Goal: Task Accomplishment & Management: Use online tool/utility

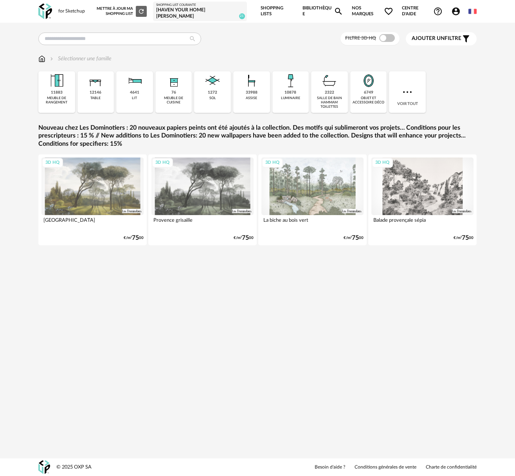
click at [177, 7] on div "Shopping List courante" at bounding box center [199, 5] width 87 height 4
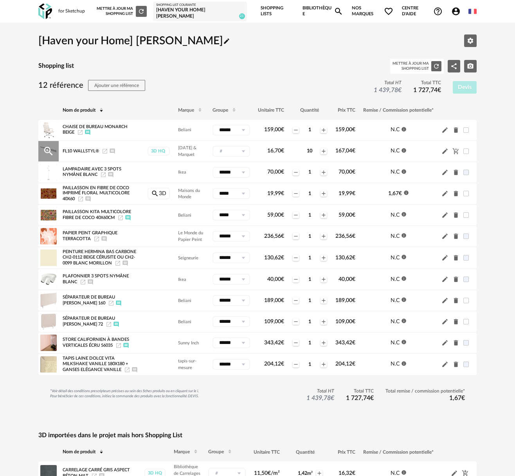
click at [53, 150] on icon "Magnify Plus Outline icon" at bounding box center [49, 151] width 12 height 12
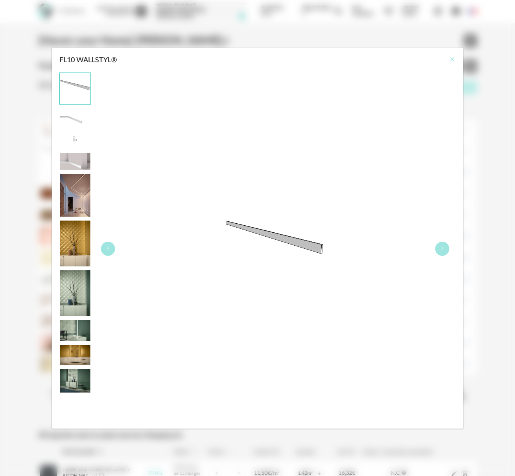
click at [453, 58] on icon "Close" at bounding box center [453, 59] width 6 height 6
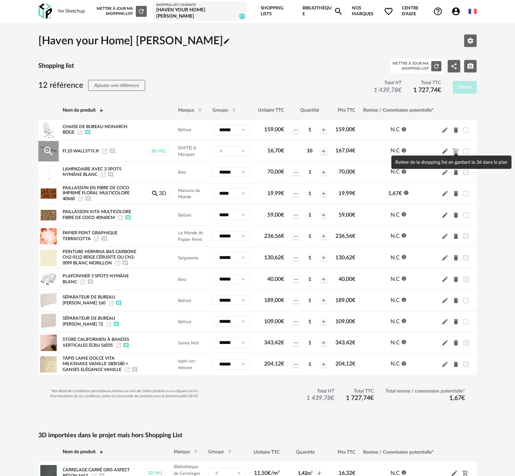
click at [456, 148] on icon "Cart Minus icon" at bounding box center [456, 151] width 7 height 7
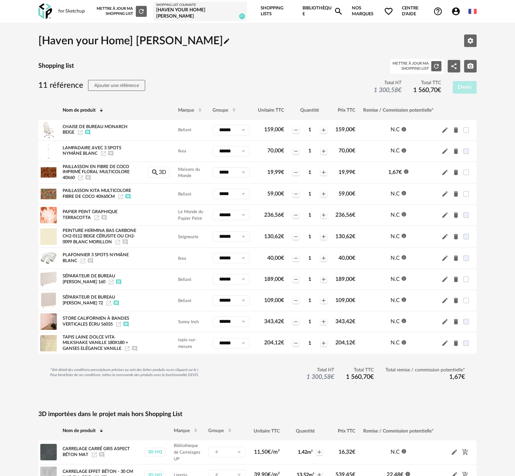
click at [327, 9] on link "Bibliothèque Magnify icon" at bounding box center [323, 11] width 41 height 23
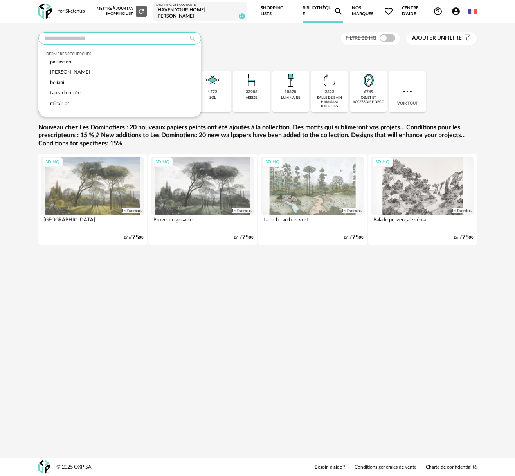
click at [72, 36] on input "text" at bounding box center [119, 38] width 163 height 13
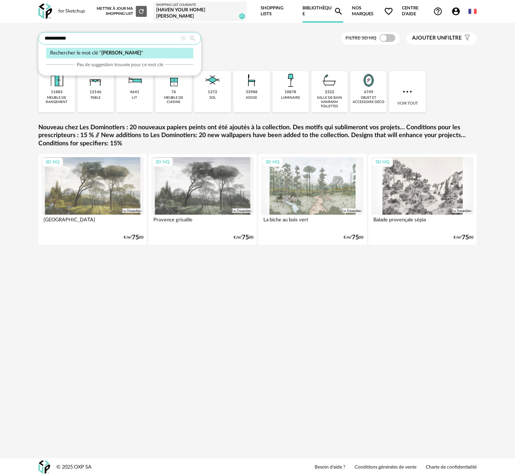
type input "**********"
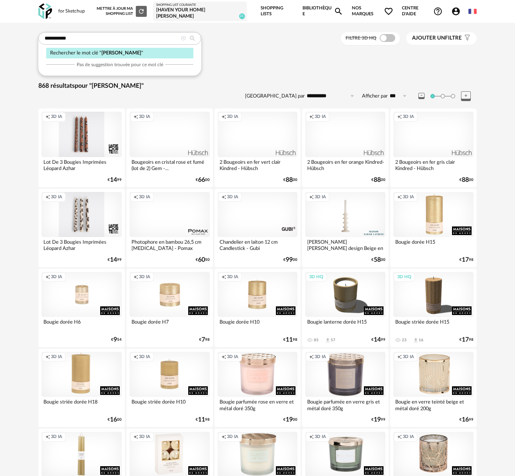
click at [141, 10] on icon "Refresh icon" at bounding box center [141, 11] width 7 height 7
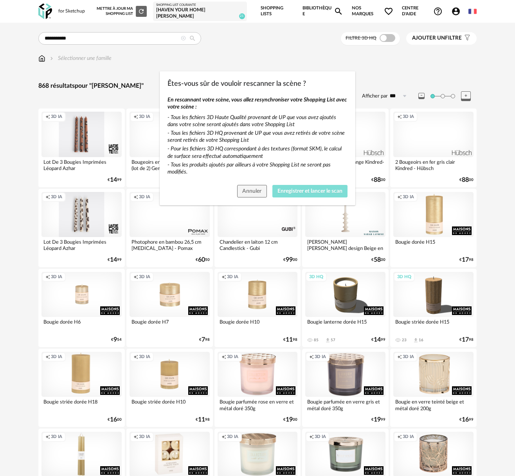
click at [284, 188] on span "Enregistrer et lancer le scan" at bounding box center [310, 190] width 65 height 5
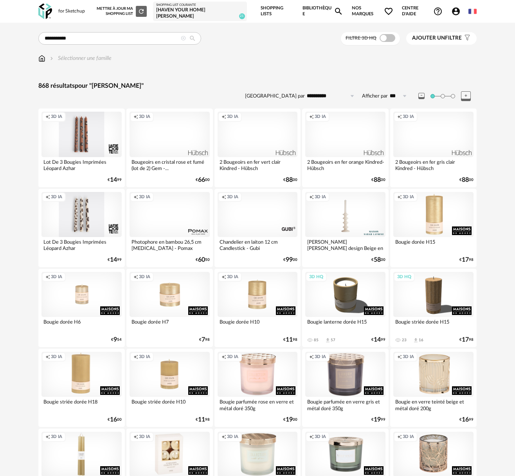
click at [187, 9] on div "[Haven your Home] [PERSON_NAME]" at bounding box center [199, 13] width 87 height 12
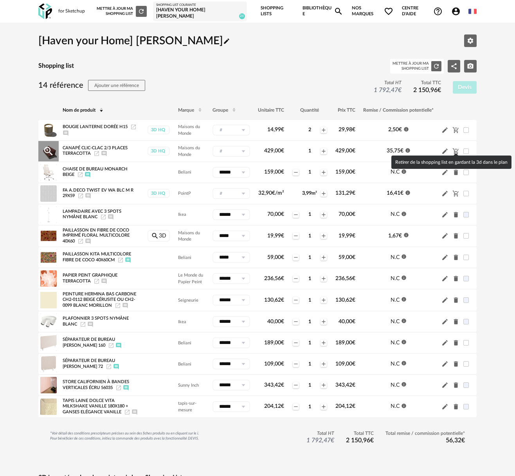
click at [457, 148] on icon "Cart Minus icon" at bounding box center [456, 151] width 7 height 7
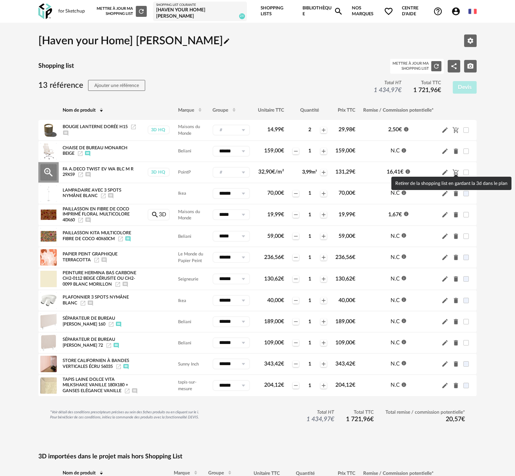
click at [455, 169] on icon "Cart Minus icon" at bounding box center [456, 172] width 7 height 7
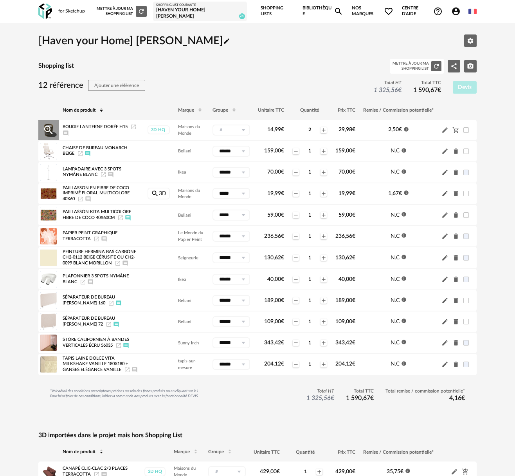
click at [228, 127] on input "text" at bounding box center [232, 130] width 38 height 11
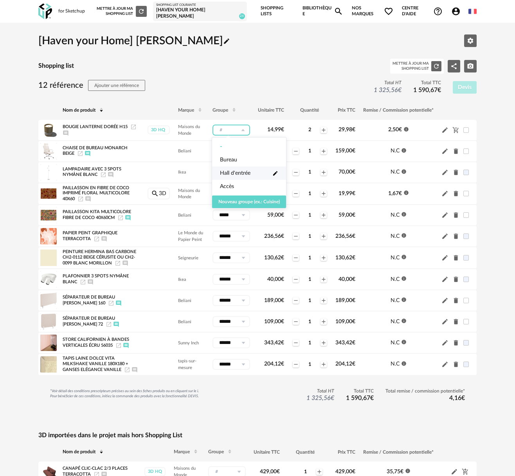
click at [241, 170] on span "Hall d'entrée" at bounding box center [235, 173] width 31 height 8
type input "**********"
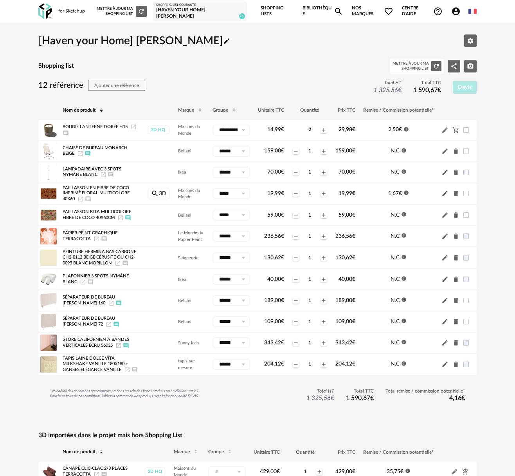
click at [102, 108] on icon at bounding box center [101, 110] width 5 height 5
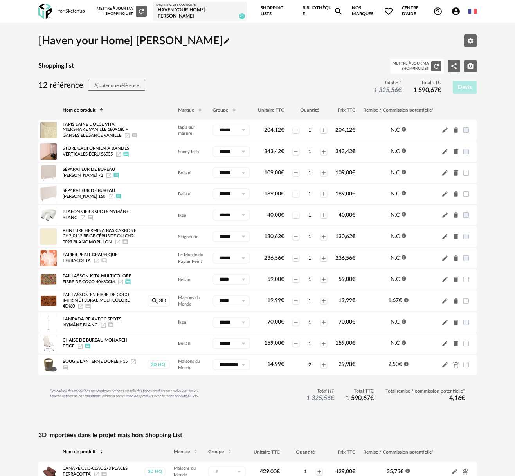
click at [102, 108] on icon at bounding box center [101, 110] width 5 height 5
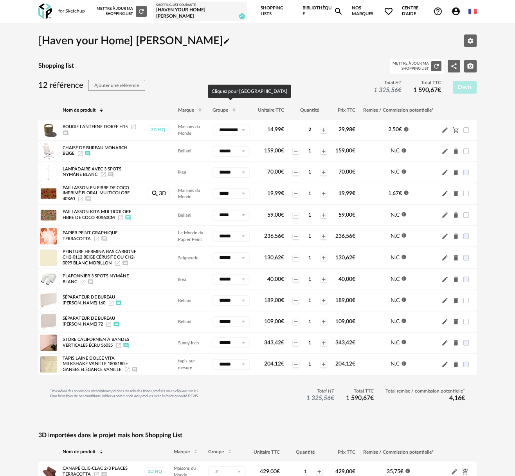
click at [226, 108] on span "Groupe" at bounding box center [221, 110] width 16 height 5
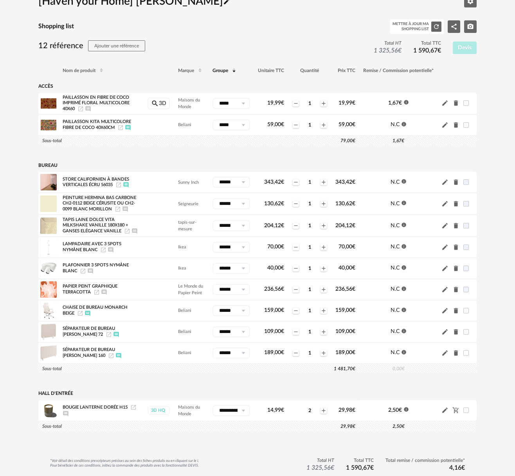
scroll to position [39, 0]
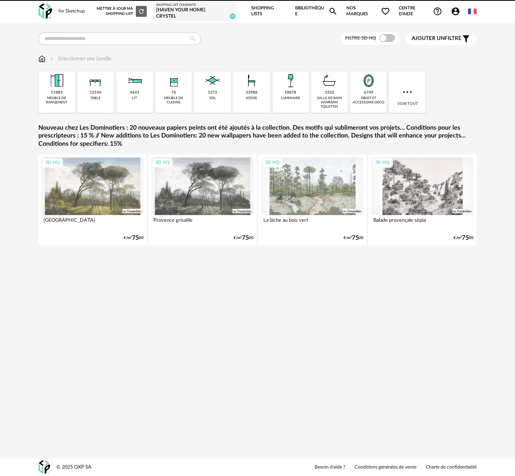
click at [209, 10] on div "[Haven your Home] [PERSON_NAME]" at bounding box center [195, 13] width 78 height 12
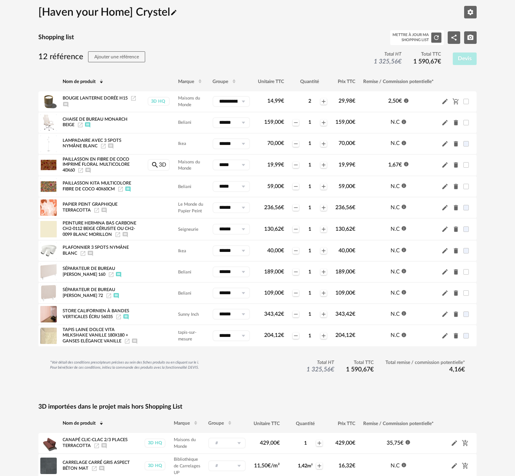
scroll to position [39, 0]
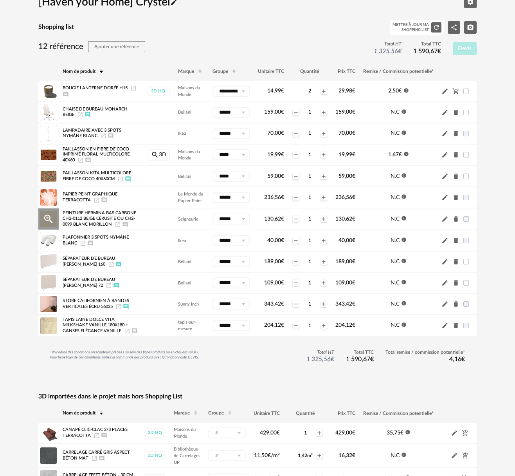
click at [95, 217] on span "Peinture Hermina Bas Carbone CH2-0112 Beige Cérusite ou CH2-0099 Blanc Morillon" at bounding box center [100, 219] width 74 height 16
click at [445, 220] on icon "Pencil icon" at bounding box center [445, 218] width 5 height 5
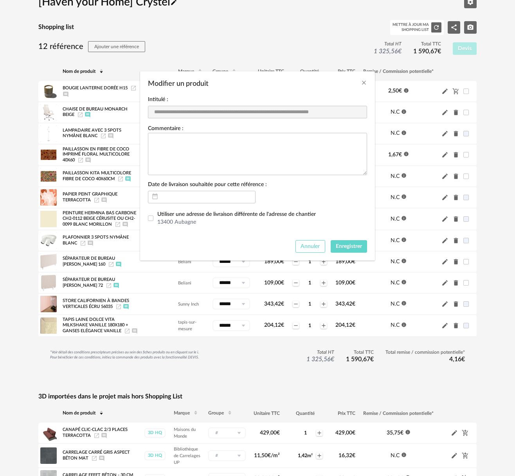
click at [306, 248] on span "Annuler" at bounding box center [310, 246] width 19 height 5
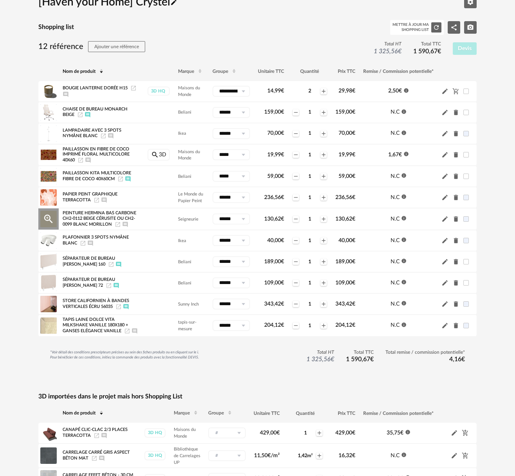
scroll to position [38, 0]
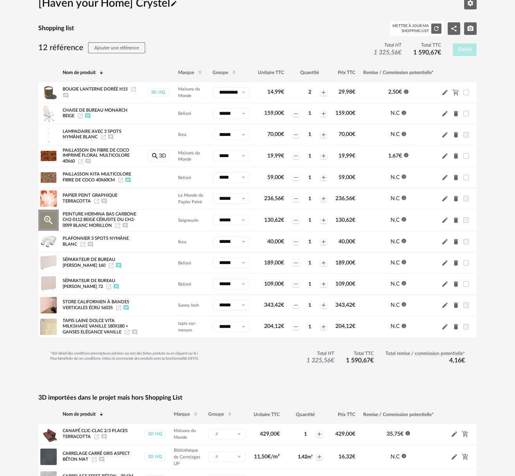
click at [121, 223] on icon "Launch icon" at bounding box center [118, 225] width 6 height 6
